Goal: Information Seeking & Learning: Learn about a topic

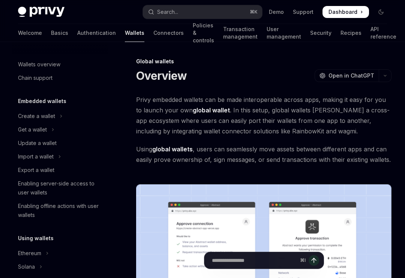
scroll to position [366, 0]
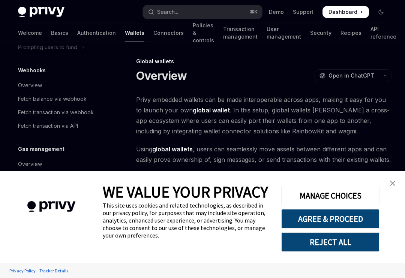
click at [393, 181] on img "close banner" at bounding box center [392, 183] width 5 height 5
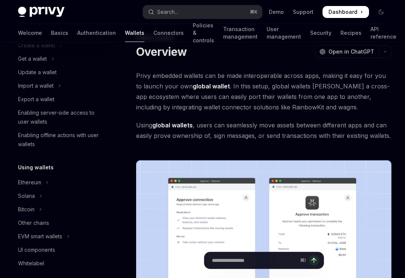
scroll to position [70, 0]
click at [30, 199] on div "Solana" at bounding box center [26, 196] width 17 height 9
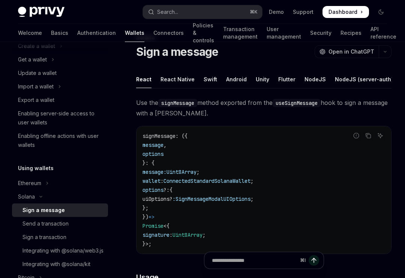
click at [211, 81] on div "Swift" at bounding box center [209, 79] width 13 height 18
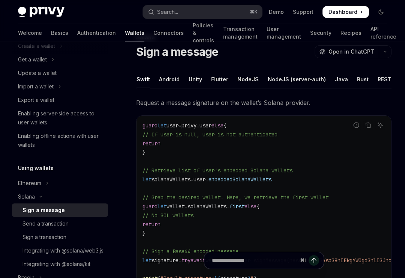
scroll to position [0, 66]
click at [335, 82] on div "Java" at bounding box center [341, 79] width 13 height 18
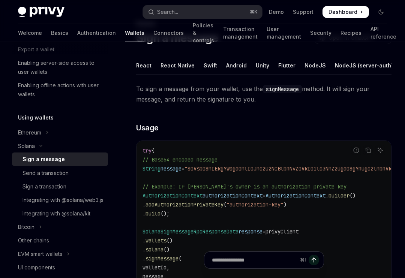
scroll to position [127, 0]
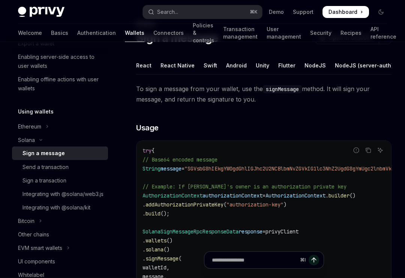
click at [31, 169] on div "Send a transaction" at bounding box center [45, 167] width 46 height 9
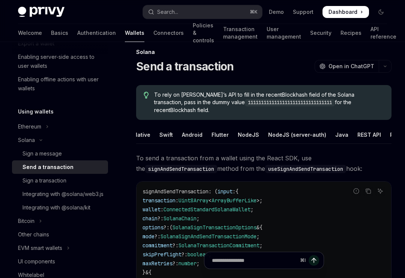
scroll to position [0, 43]
click at [336, 129] on div "Java" at bounding box center [342, 135] width 13 height 18
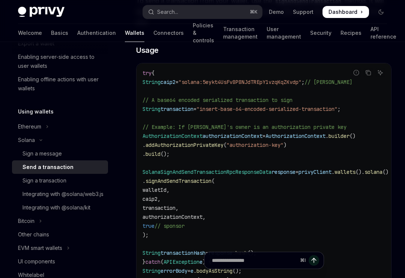
scroll to position [166, 0]
click at [33, 195] on div "Integrating with @solana/web3.js" at bounding box center [62, 194] width 81 height 9
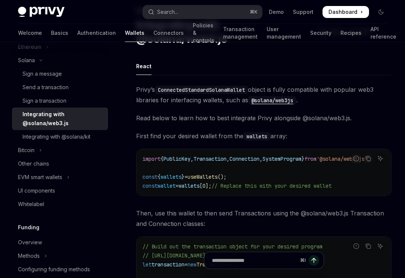
scroll to position [207, 0]
click at [31, 151] on div "Bitcoin" at bounding box center [26, 149] width 16 height 9
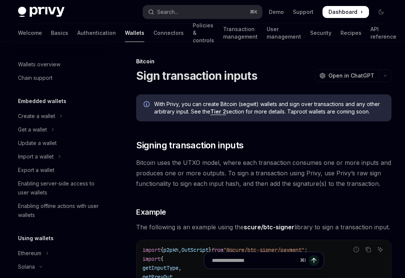
click at [153, 37] on link "Connectors" at bounding box center [168, 33] width 30 height 18
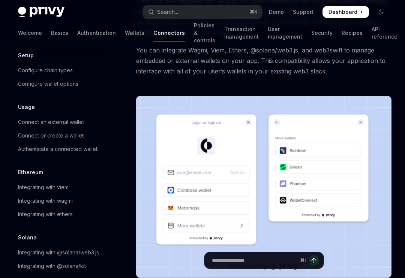
scroll to position [28, 0]
click at [30, 252] on div "Integrating with @solana/web3.js" at bounding box center [58, 252] width 81 height 9
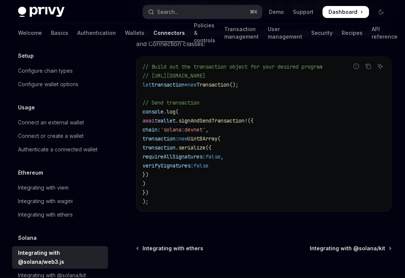
scroll to position [231, 0]
click at [342, 244] on span "Integrating with @solana/kit" at bounding box center [346, 247] width 75 height 7
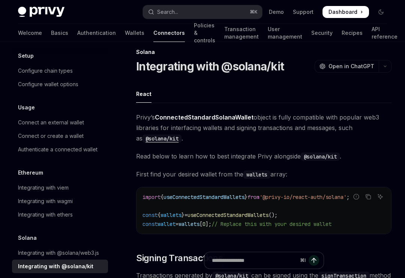
type textarea "*"
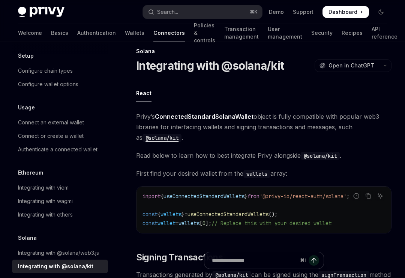
click at [374, 68] on button "OpenAI Open in ChatGPT" at bounding box center [346, 65] width 64 height 13
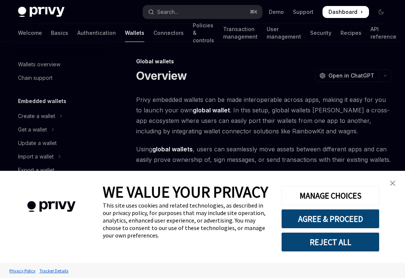
scroll to position [366, 0]
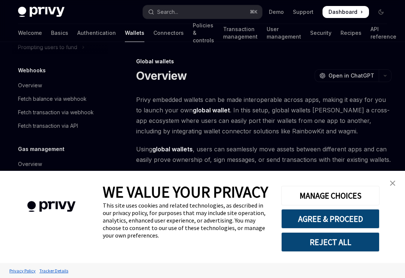
click at [393, 181] on img "close banner" at bounding box center [392, 183] width 5 height 5
